Goal: Task Accomplishment & Management: Manage account settings

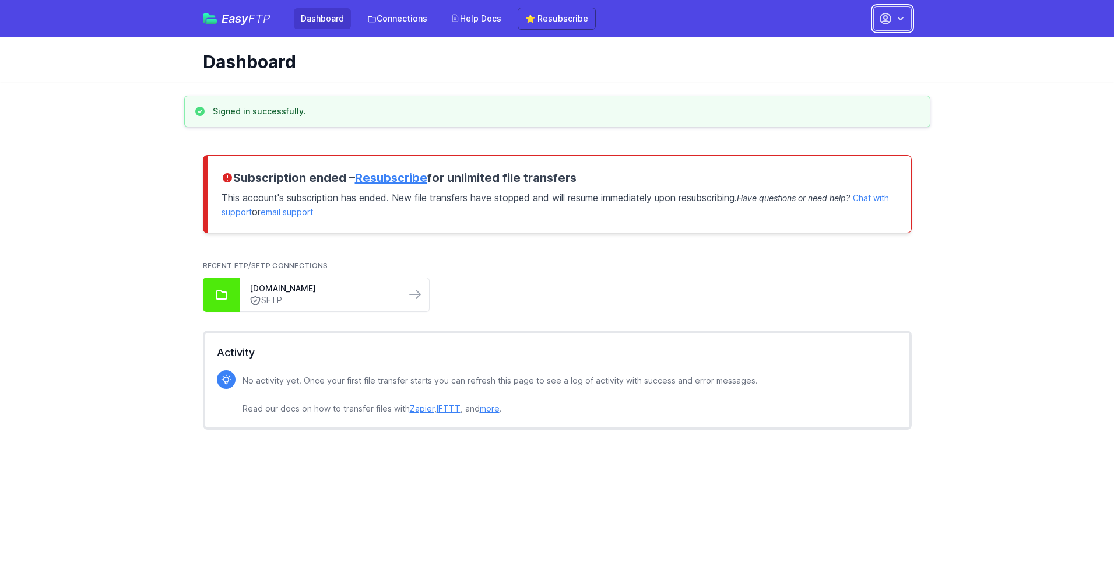
click at [892, 19] on button "button" at bounding box center [892, 18] width 38 height 24
click at [855, 48] on link "Account Settings" at bounding box center [855, 48] width 112 height 21
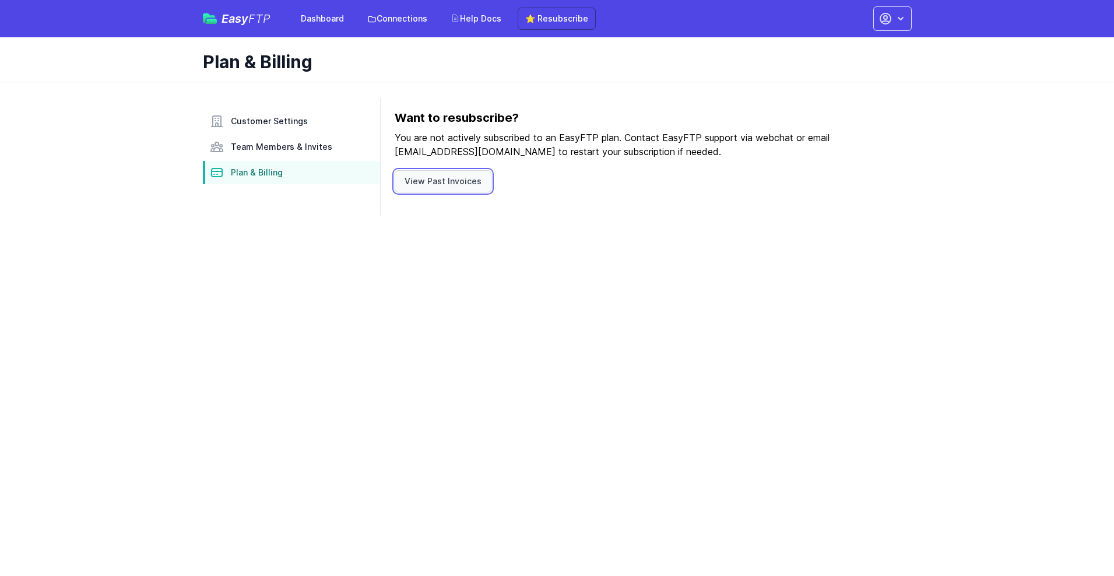
click at [441, 181] on link "View Past Invoices" at bounding box center [442, 181] width 97 height 22
